Goal: Check status: Check status

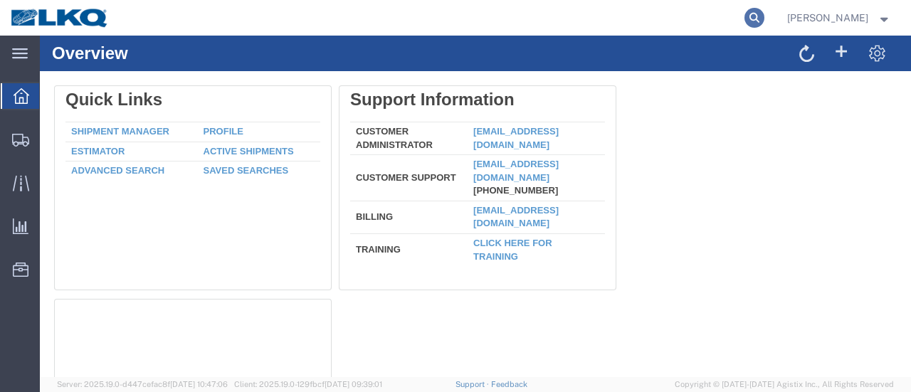
click at [764, 14] on icon at bounding box center [755, 18] width 20 height 20
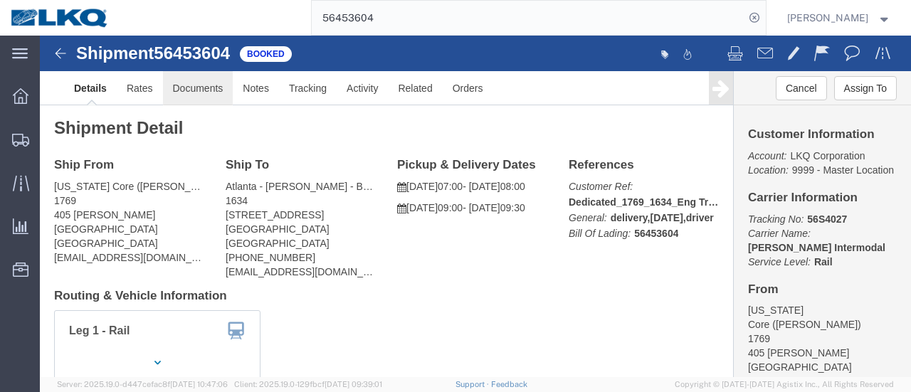
click link "Documents"
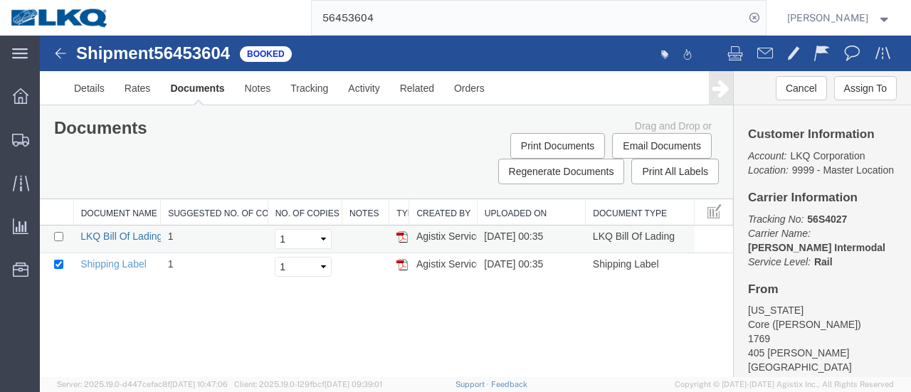
click at [110, 236] on link "LKQ Bill Of Lading" at bounding box center [121, 236] width 82 height 11
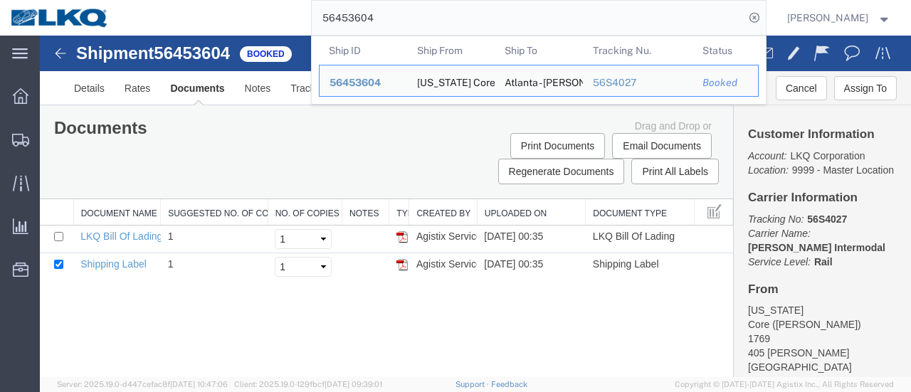
click at [434, 19] on input "56453604" at bounding box center [528, 18] width 433 height 34
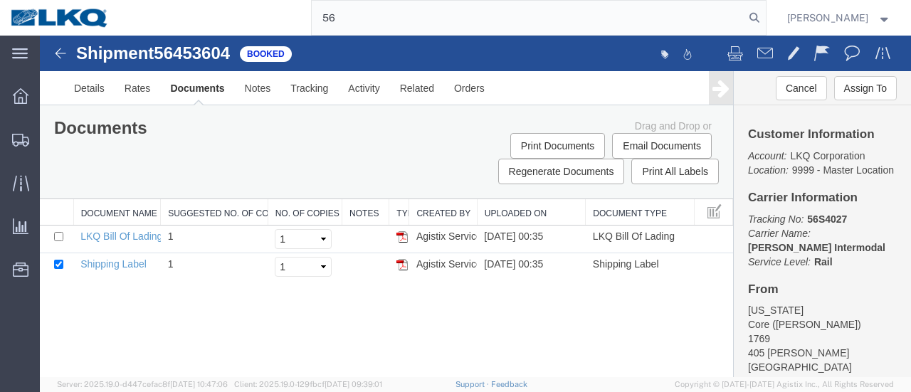
type input "5"
type input "56508427"
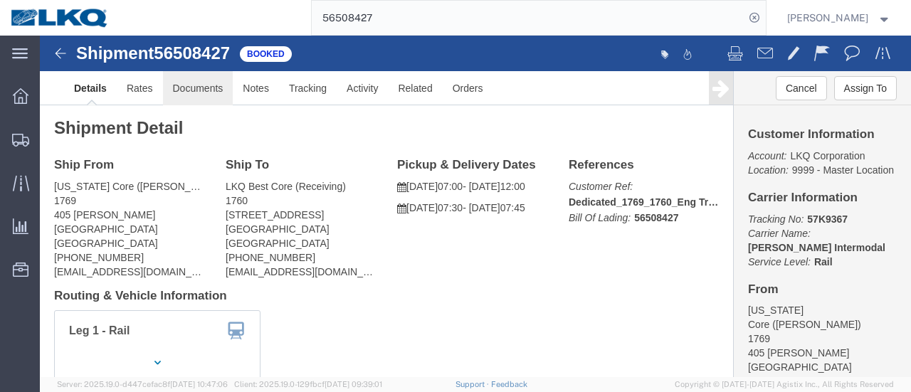
click link "Documents"
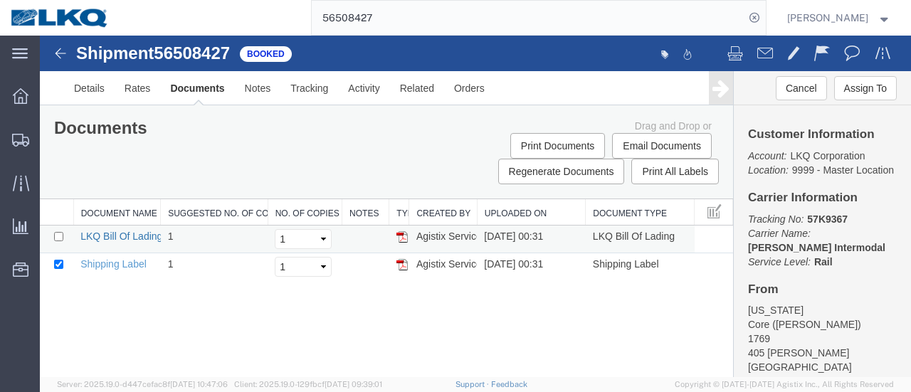
click at [124, 231] on link "LKQ Bill Of Lading" at bounding box center [121, 236] width 82 height 11
